Goal: Transaction & Acquisition: Purchase product/service

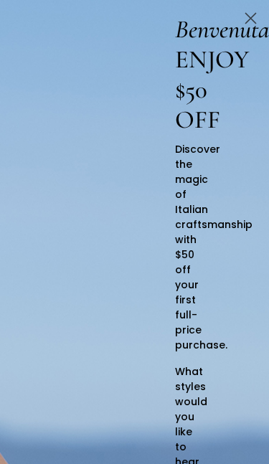
click at [241, 27] on icon "Close dialog" at bounding box center [250, 18] width 25 height 25
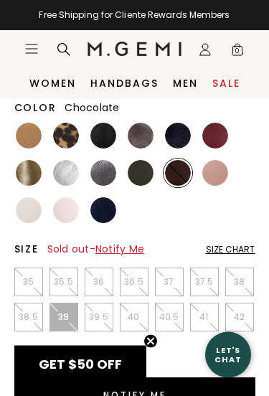
scroll to position [353, 0]
click at [101, 217] on img at bounding box center [103, 210] width 26 height 26
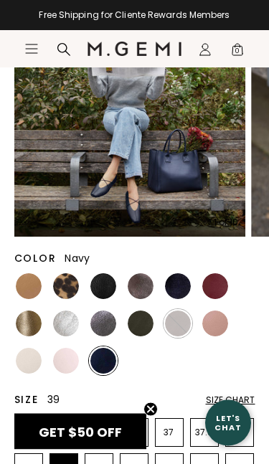
scroll to position [203, 0]
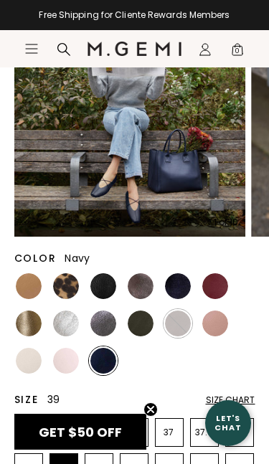
click at [217, 328] on img at bounding box center [215, 323] width 26 height 26
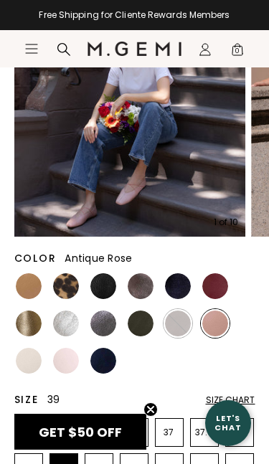
click at [174, 328] on img at bounding box center [178, 323] width 26 height 26
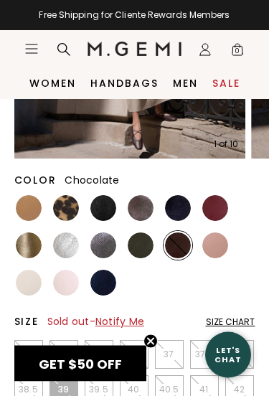
scroll to position [281, 0]
click at [24, 213] on img at bounding box center [29, 208] width 26 height 26
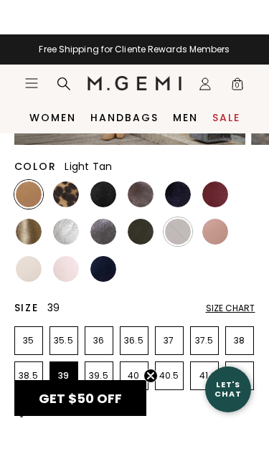
scroll to position [330, 0]
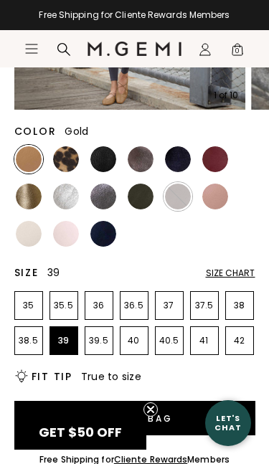
click at [19, 201] on img at bounding box center [29, 197] width 26 height 26
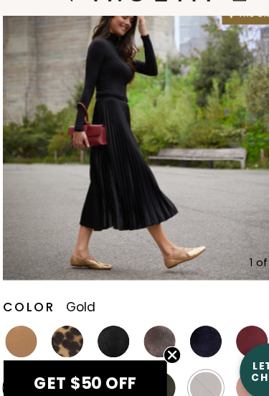
scroll to position [184, 0]
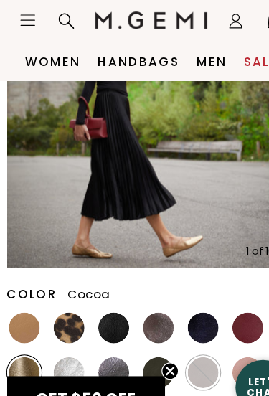
click at [142, 293] on img at bounding box center [141, 306] width 26 height 26
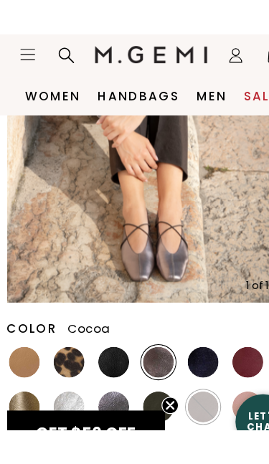
scroll to position [221, 0]
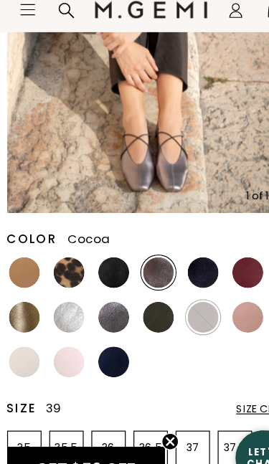
click at [214, 255] on img at bounding box center [215, 268] width 26 height 26
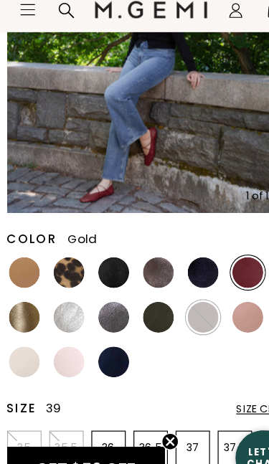
click at [16, 293] on img at bounding box center [29, 306] width 26 height 26
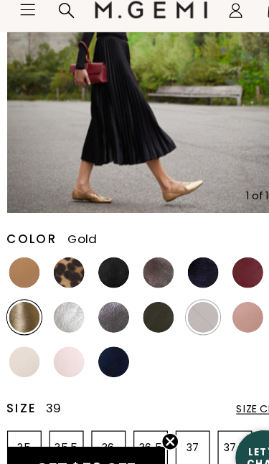
click at [138, 293] on img at bounding box center [141, 306] width 26 height 26
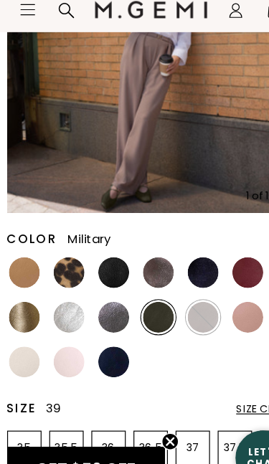
click at [55, 293] on img at bounding box center [66, 306] width 26 height 26
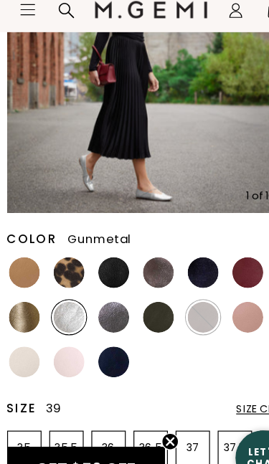
click at [95, 293] on img at bounding box center [103, 306] width 26 height 26
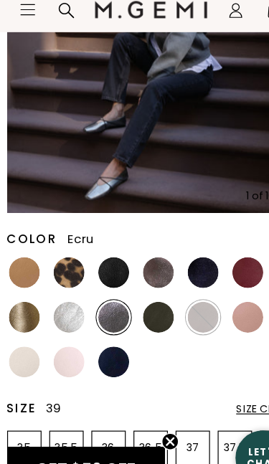
click at [17, 330] on img at bounding box center [29, 343] width 26 height 26
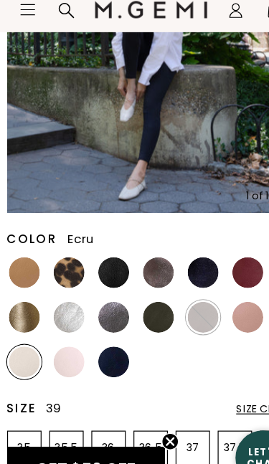
click at [53, 330] on img at bounding box center [66, 343] width 26 height 26
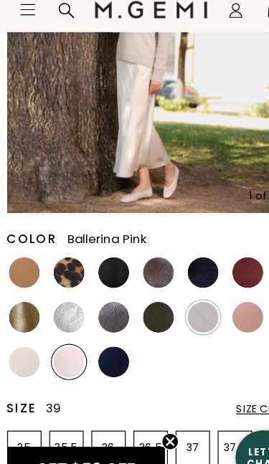
click at [90, 255] on img at bounding box center [103, 268] width 26 height 26
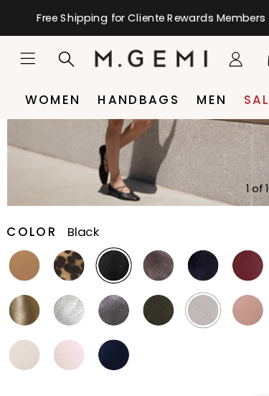
scroll to position [267, 0]
click at [135, 226] on img at bounding box center [141, 222] width 26 height 26
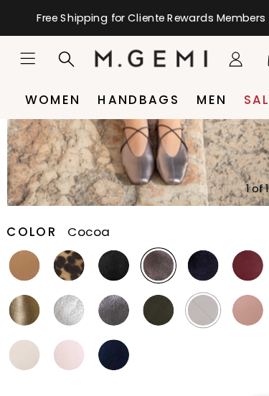
click at [209, 223] on img at bounding box center [215, 222] width 26 height 26
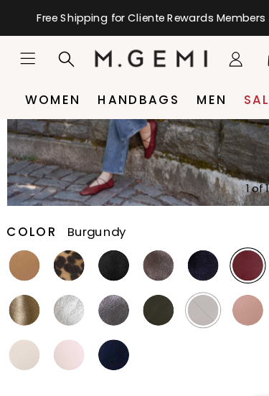
click at [178, 224] on img at bounding box center [178, 222] width 26 height 26
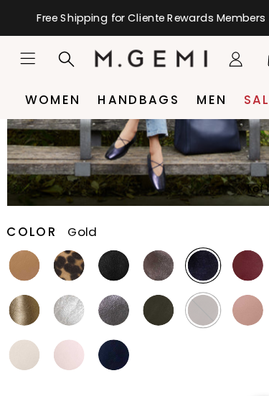
click at [17, 258] on img at bounding box center [29, 259] width 26 height 26
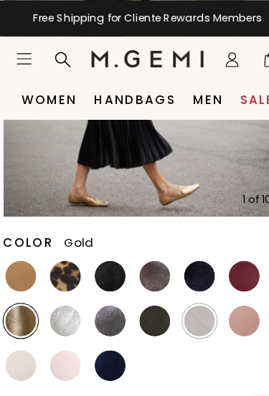
scroll to position [258, 0]
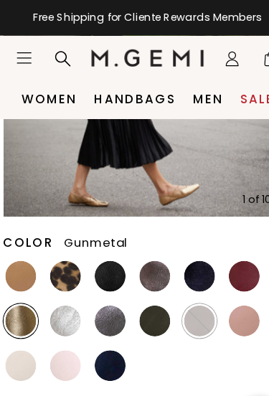
click at [90, 262] on img at bounding box center [103, 268] width 26 height 26
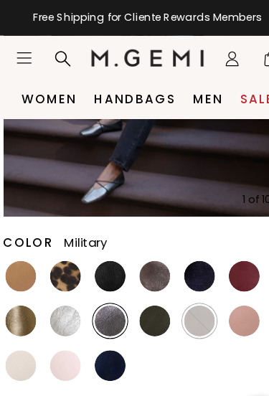
click at [133, 270] on img at bounding box center [141, 268] width 26 height 26
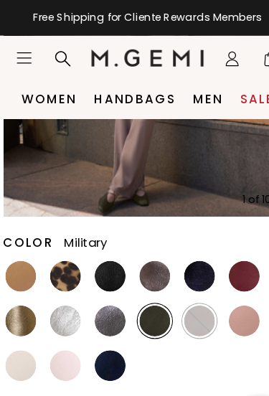
click at [16, 270] on img at bounding box center [29, 268] width 26 height 26
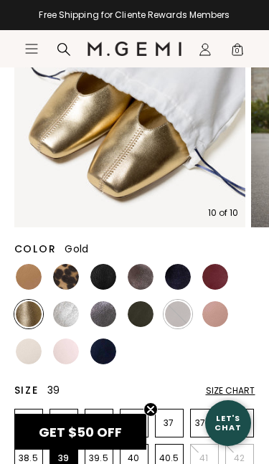
scroll to position [217, 0]
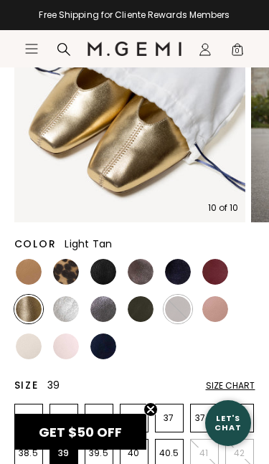
click at [22, 273] on img at bounding box center [29, 272] width 26 height 26
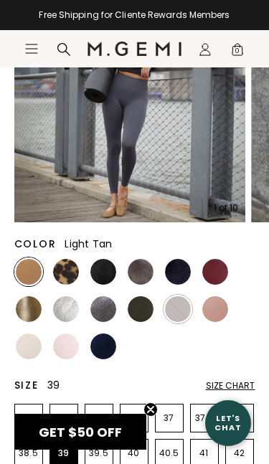
click at [60, 273] on img at bounding box center [66, 272] width 26 height 26
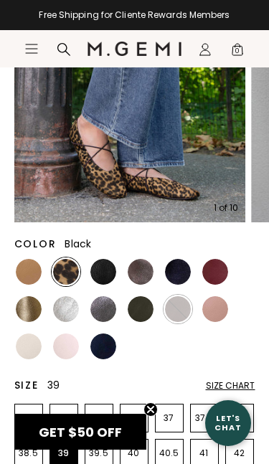
click at [98, 272] on img at bounding box center [103, 272] width 26 height 26
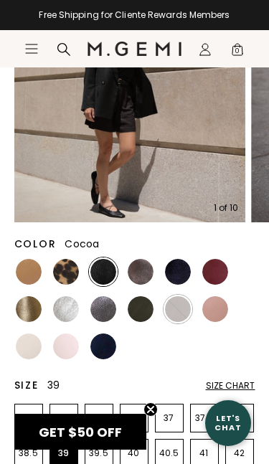
click at [139, 267] on img at bounding box center [141, 272] width 26 height 26
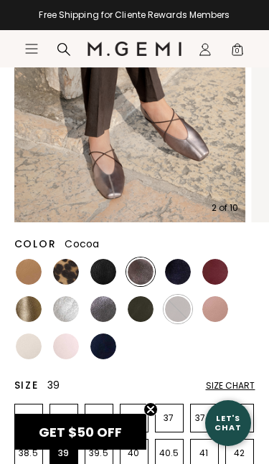
click at [53, 108] on img at bounding box center [130, 107] width 232 height 232
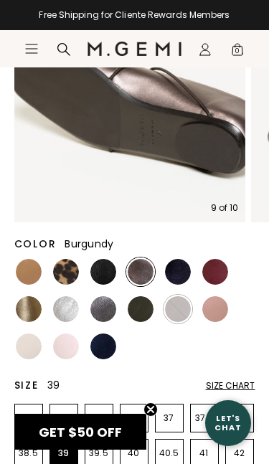
click at [219, 265] on img at bounding box center [215, 272] width 26 height 26
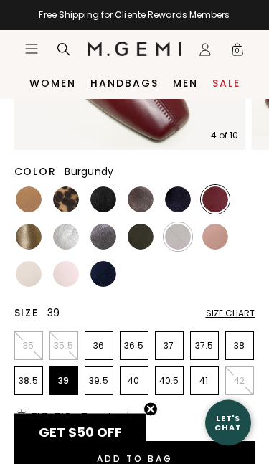
scroll to position [289, 0]
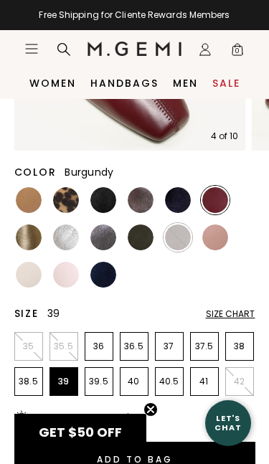
click at [32, 234] on img at bounding box center [29, 237] width 26 height 26
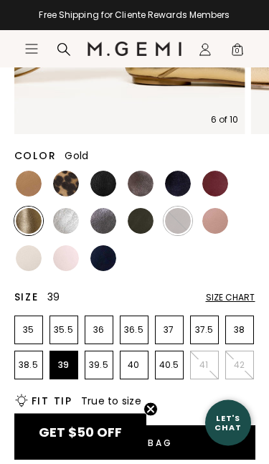
scroll to position [305, 0]
click at [140, 182] on img at bounding box center [141, 184] width 26 height 26
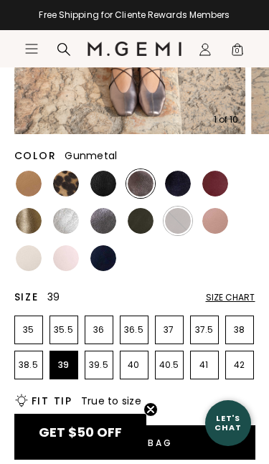
click at [94, 226] on img at bounding box center [103, 221] width 26 height 26
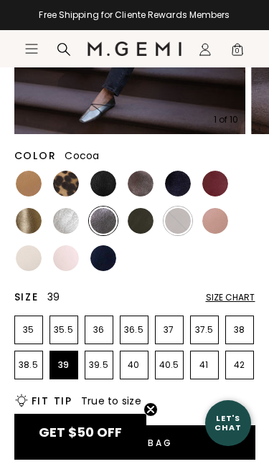
click at [132, 183] on img at bounding box center [141, 184] width 26 height 26
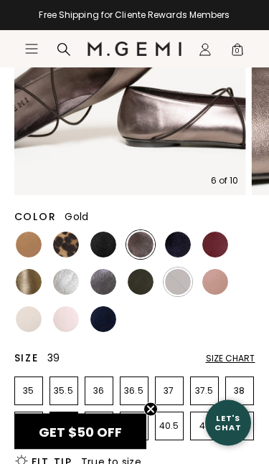
scroll to position [244, 0]
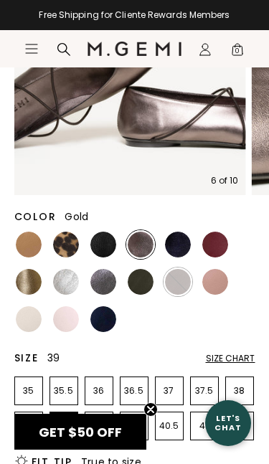
click at [22, 276] on img at bounding box center [29, 282] width 26 height 26
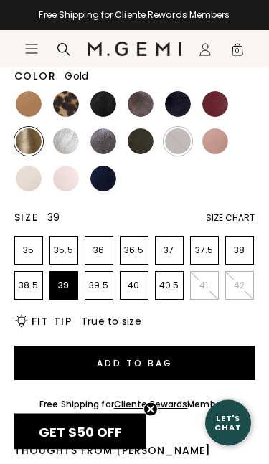
scroll to position [385, 0]
click at [163, 362] on button "Add to Bag" at bounding box center [134, 363] width 241 height 34
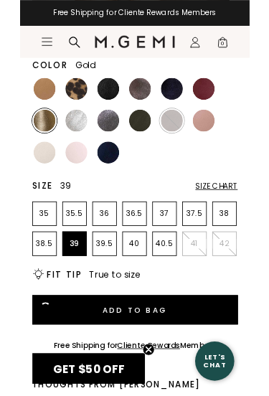
scroll to position [0, 0]
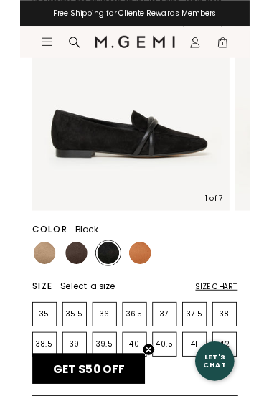
scroll to position [196, 0]
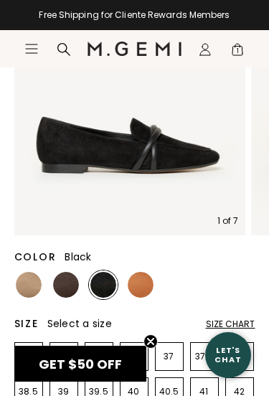
click at [66, 293] on img at bounding box center [66, 285] width 26 height 26
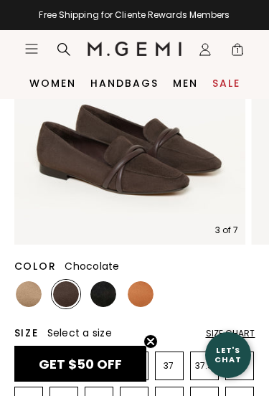
scroll to position [186, 0]
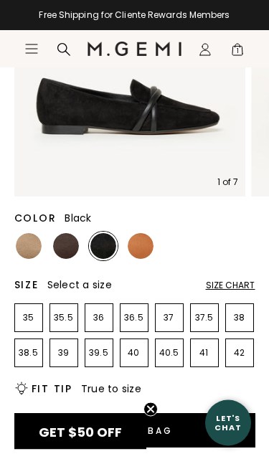
scroll to position [234, 0]
click at [64, 247] on img at bounding box center [66, 246] width 26 height 26
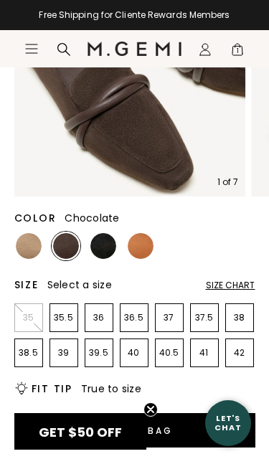
click at [136, 242] on img at bounding box center [141, 246] width 26 height 26
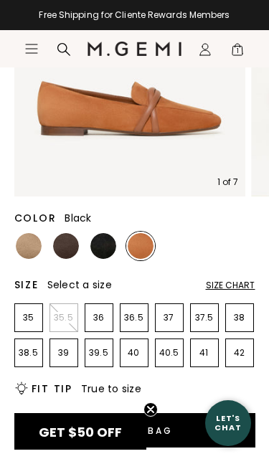
click at [98, 248] on img at bounding box center [103, 246] width 26 height 26
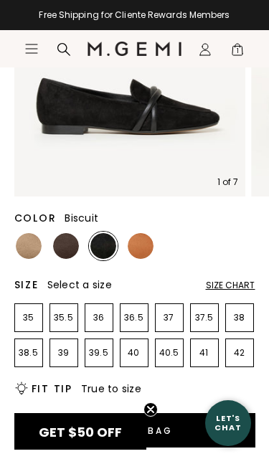
click at [30, 244] on img at bounding box center [29, 246] width 26 height 26
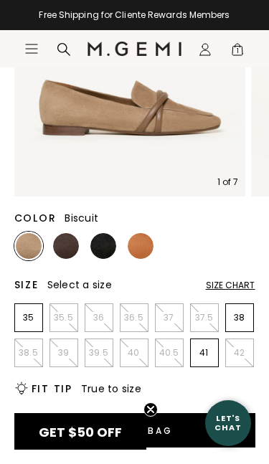
click at [62, 247] on img at bounding box center [66, 246] width 26 height 26
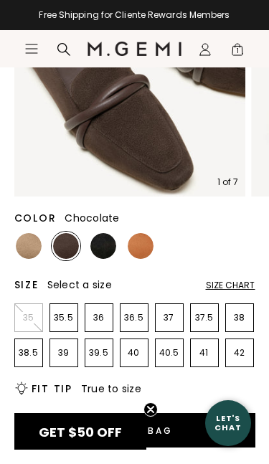
click at [63, 352] on p "39" at bounding box center [63, 352] width 27 height 11
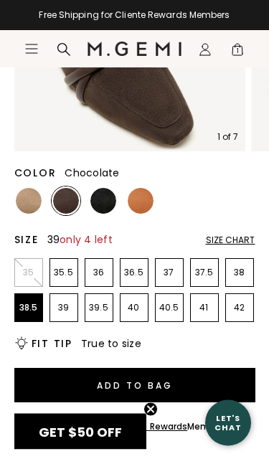
scroll to position [280, 0]
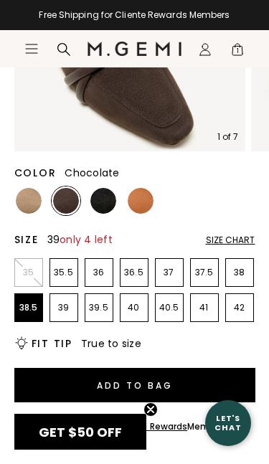
click at [27, 306] on p "38.5" at bounding box center [28, 307] width 27 height 11
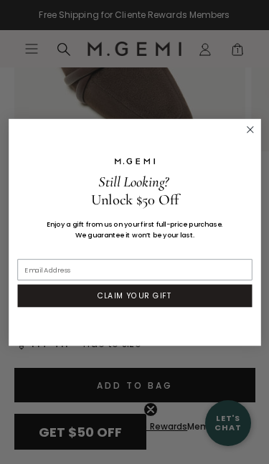
click at [256, 129] on circle "Close dialog" at bounding box center [250, 129] width 14 height 14
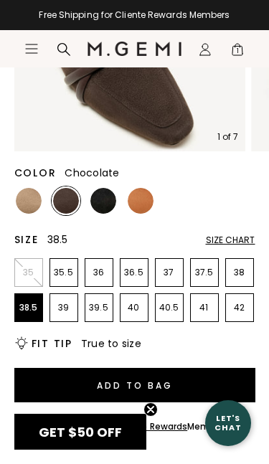
click at [156, 385] on button "Add to Bag" at bounding box center [134, 385] width 241 height 34
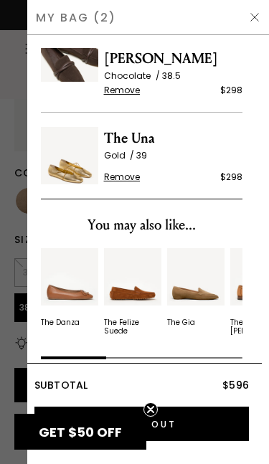
scroll to position [37, 0]
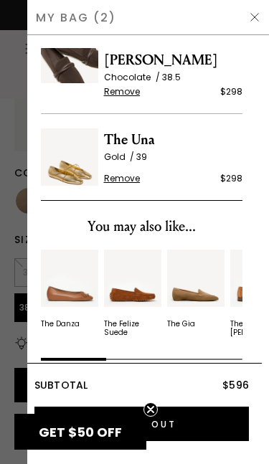
click at [151, 395] on icon "Close teaser" at bounding box center [151, 410] width 6 height 6
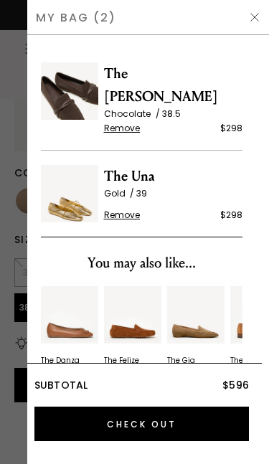
scroll to position [0, 0]
click at [24, 212] on div at bounding box center [134, 232] width 269 height 464
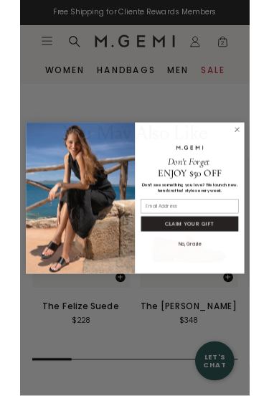
scroll to position [1891, 0]
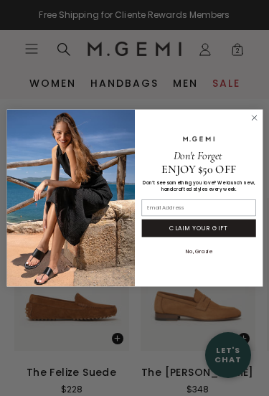
click at [250, 123] on icon "Close dialog" at bounding box center [253, 117] width 11 height 11
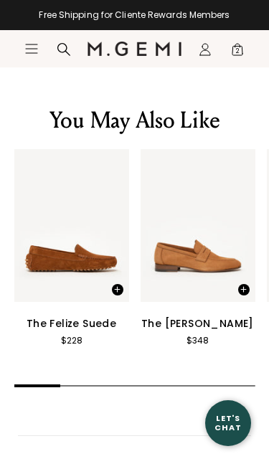
scroll to position [1944, 0]
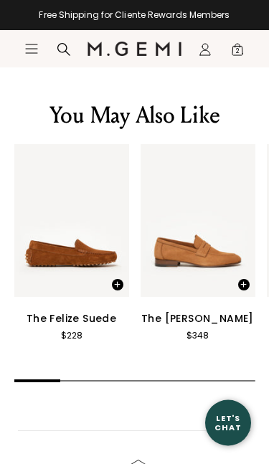
click at [234, 262] on span at bounding box center [236, 280] width 38 height 37
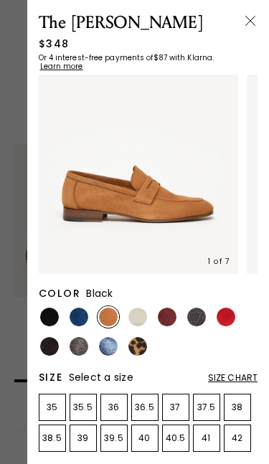
click at [43, 315] on img at bounding box center [49, 317] width 19 height 19
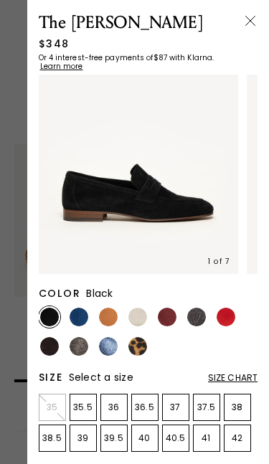
click at [78, 308] on img at bounding box center [79, 317] width 19 height 19
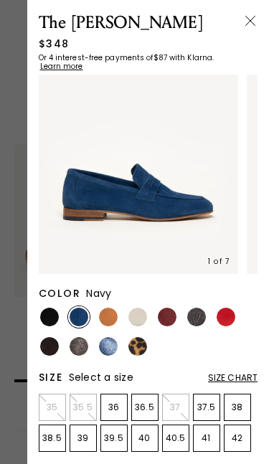
click at [195, 313] on img at bounding box center [196, 317] width 19 height 19
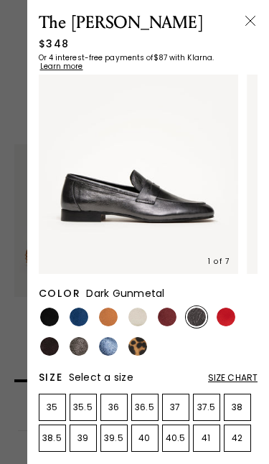
click at [42, 339] on img at bounding box center [49, 346] width 19 height 19
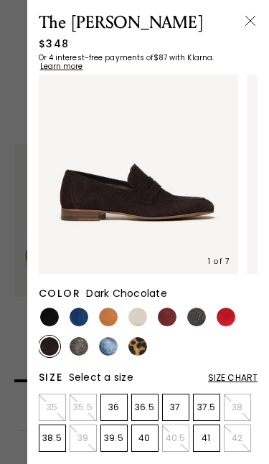
click at [251, 26] on img at bounding box center [250, 21] width 14 height 14
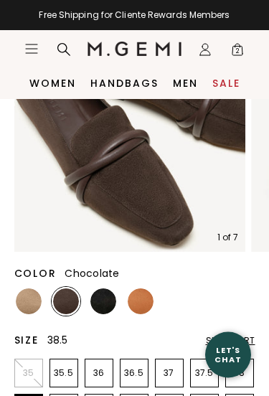
scroll to position [179, 0]
click at [39, 87] on link "Women" at bounding box center [52, 82] width 47 height 11
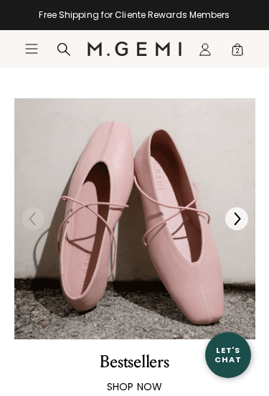
scroll to position [709, 0]
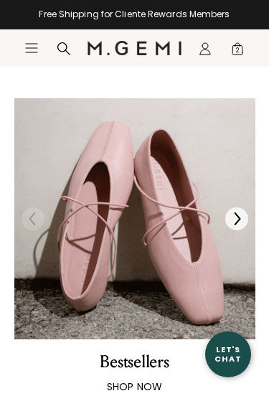
click at [161, 304] on img "1 / 2" at bounding box center [134, 219] width 241 height 241
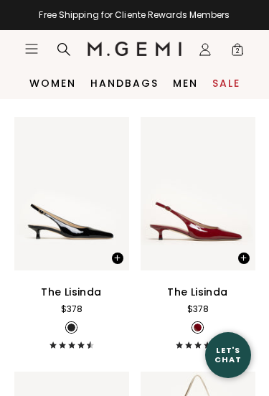
scroll to position [5740, 0]
click at [220, 265] on span at bounding box center [236, 253] width 38 height 37
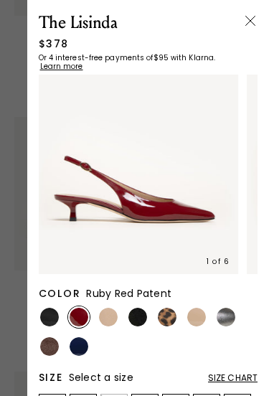
click at [143, 310] on img at bounding box center [137, 317] width 19 height 19
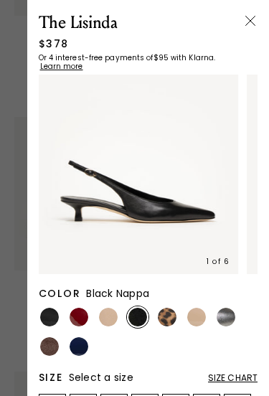
click at [253, 27] on img at bounding box center [250, 21] width 14 height 14
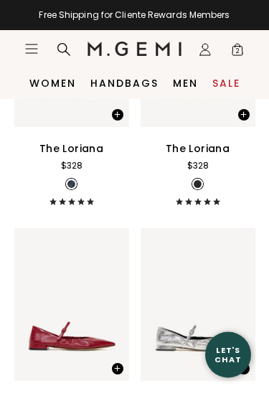
scroll to position [5372, 0]
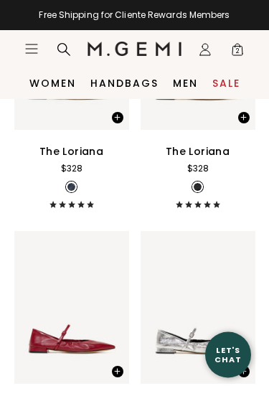
click at [241, 54] on span "2" at bounding box center [237, 52] width 14 height 14
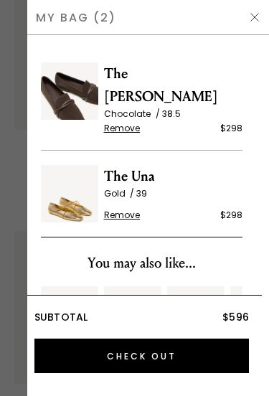
click at [140, 353] on input "Check Out" at bounding box center [141, 355] width 215 height 34
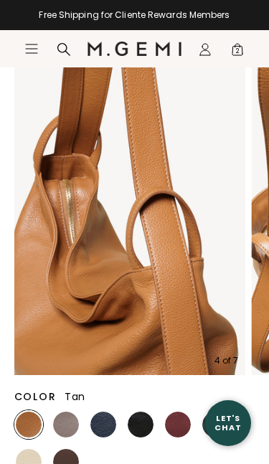
scroll to position [186, 0]
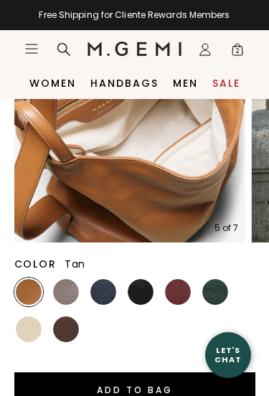
click at [141, 303] on img at bounding box center [141, 292] width 26 height 26
